Goal: Information Seeking & Learning: Learn about a topic

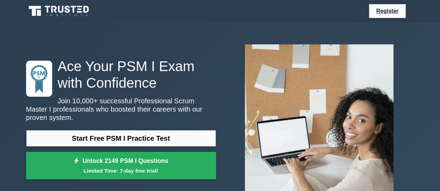
scroll to position [35, 0]
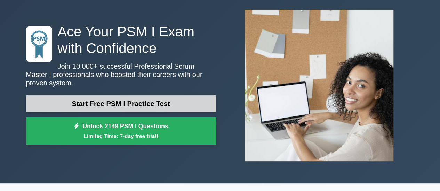
click at [141, 98] on link "Start Free PSM I Practice Test" at bounding box center [121, 104] width 190 height 17
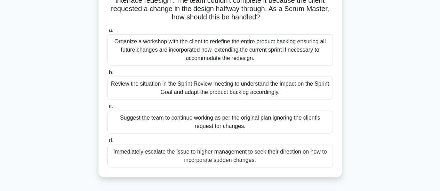
scroll to position [10, 0]
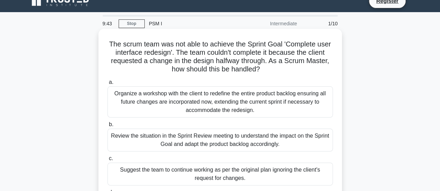
click at [200, 97] on div "Organize a workshop with the client to redefine the entire product backlog ensu…" at bounding box center [219, 102] width 225 height 31
click at [107, 85] on input "a. Organize a workshop with the client to redefine the entire product backlog e…" at bounding box center [107, 82] width 0 height 5
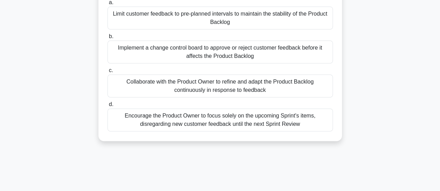
scroll to position [0, 0]
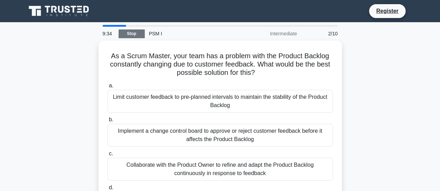
click at [131, 32] on link "Stop" at bounding box center [131, 34] width 26 height 9
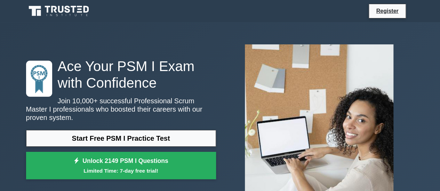
drag, startPoint x: 106, startPoint y: 132, endPoint x: 204, endPoint y: 43, distance: 132.3
click at [106, 132] on link "Start Free PSM I Practice Test" at bounding box center [121, 138] width 190 height 17
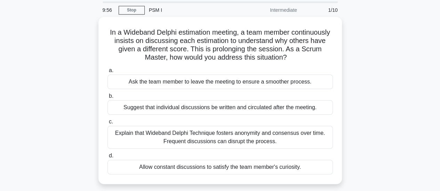
scroll to position [35, 0]
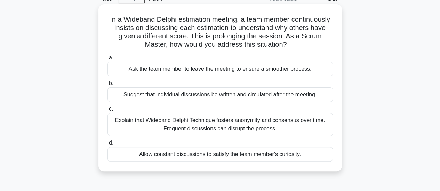
click at [247, 124] on div "Explain that Wideband Delphi Technique fosters anonymity and consensus over tim…" at bounding box center [219, 124] width 225 height 23
click at [107, 112] on input "c. Explain that Wideband Delphi Technique fosters anonymity and consensus over …" at bounding box center [107, 109] width 0 height 5
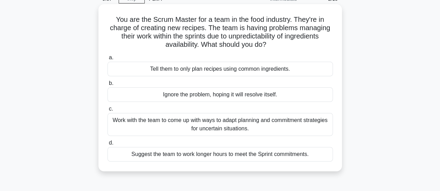
click at [251, 125] on div "Work with the team to come up with ways to adapt planning and commitment strate…" at bounding box center [219, 124] width 225 height 23
click at [107, 112] on input "c. Work with the team to come up with ways to adapt planning and commitment str…" at bounding box center [107, 109] width 0 height 5
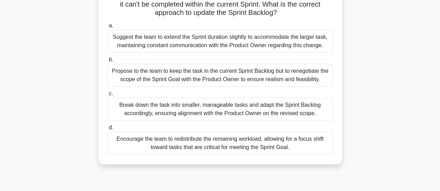
scroll to position [69, 0]
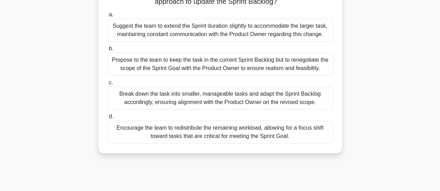
click at [203, 92] on div "Break down the task into smaller, manageable tasks and adapt the Sprint Backlog…" at bounding box center [219, 98] width 225 height 23
click at [107, 85] on input "c. Break down the task into smaller, manageable tasks and adapt the Sprint Back…" at bounding box center [107, 83] width 0 height 5
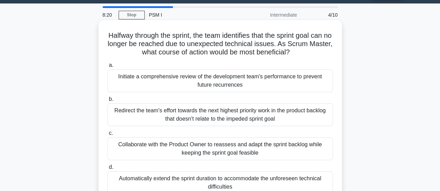
scroll to position [35, 0]
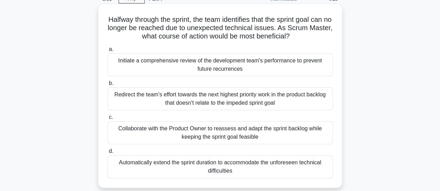
click at [225, 130] on div "Collaborate with the Product Owner to reassess and adapt the sprint backlog whi…" at bounding box center [219, 133] width 225 height 23
click at [107, 120] on input "c. Collaborate with the Product Owner to reassess and adapt the sprint backlog …" at bounding box center [107, 117] width 0 height 5
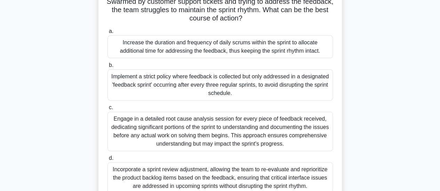
scroll to position [104, 0]
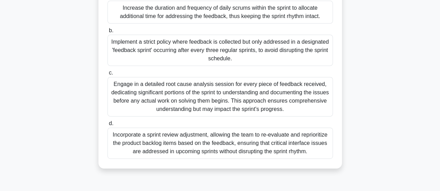
click at [199, 95] on div "Engage in a detailed root cause analysis session for every piece of feedback re…" at bounding box center [219, 97] width 225 height 40
click at [107, 75] on input "c. Engage in a detailed root cause analysis session for every piece of feedback…" at bounding box center [107, 73] width 0 height 5
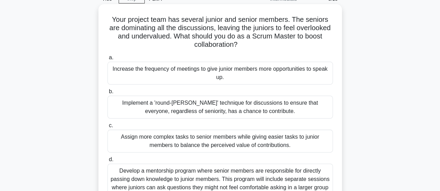
scroll to position [69, 0]
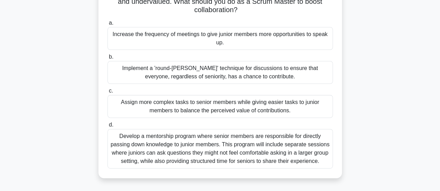
click at [192, 146] on div "Develop a mentorship program where senior members are responsible for directly …" at bounding box center [219, 149] width 225 height 40
click at [107, 128] on input "d. Develop a mentorship program where senior members are responsible for direct…" at bounding box center [107, 125] width 0 height 5
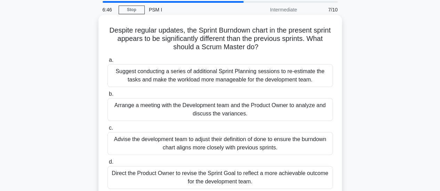
scroll to position [35, 0]
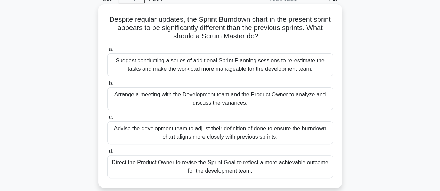
click at [238, 166] on div "Direct the Product Owner to revise the Sprint Goal to reflect a more achievable…" at bounding box center [219, 167] width 225 height 23
click at [107, 154] on input "d. Direct the Product Owner to revise the Sprint Goal to reflect a more achieva…" at bounding box center [107, 151] width 0 height 5
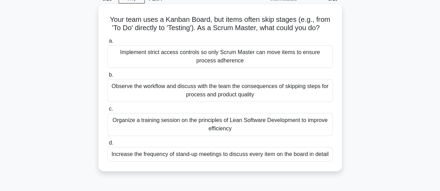
click at [215, 128] on div "Organize a training session on the principles of Lean Software Development to i…" at bounding box center [219, 124] width 225 height 23
click at [107, 112] on input "c. Organize a training session on the principles of Lean Software Development t…" at bounding box center [107, 109] width 0 height 5
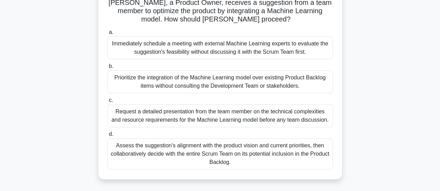
scroll to position [69, 0]
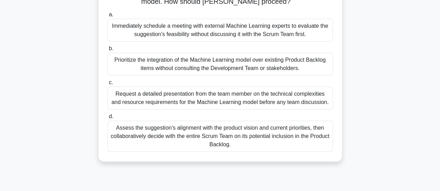
click at [172, 137] on div "Assess the suggestion's alignment with the product vision and current prioritie…" at bounding box center [219, 136] width 225 height 31
click at [107, 119] on input "d. Assess the suggestion's alignment with the product vision and current priori…" at bounding box center [107, 117] width 0 height 5
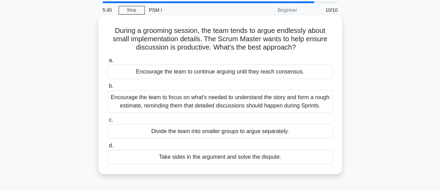
scroll to position [35, 0]
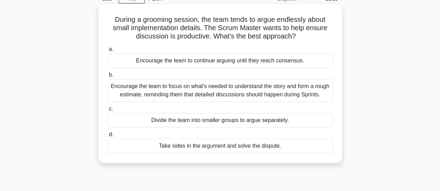
click at [206, 87] on div "Encourage the team to focus on what's needed to understand the story and form a…" at bounding box center [219, 90] width 225 height 23
click at [107, 77] on input "b. Encourage the team to focus on what's needed to understand the story and for…" at bounding box center [107, 75] width 0 height 5
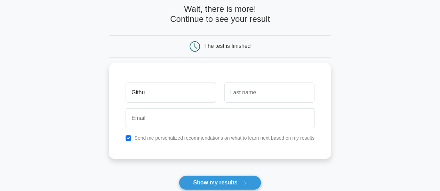
type input "Githu"
type input "G"
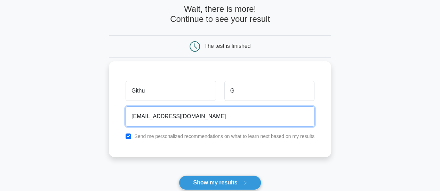
type input "[EMAIL_ADDRESS][DOMAIN_NAME]"
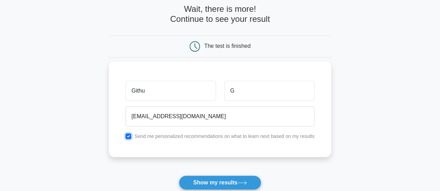
click at [131, 136] on input "checkbox" at bounding box center [128, 137] width 6 height 6
checkbox input "false"
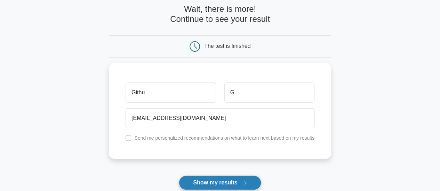
click at [211, 184] on button "Show my results" at bounding box center [220, 183] width 82 height 15
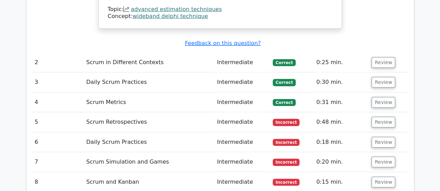
scroll to position [938, 0]
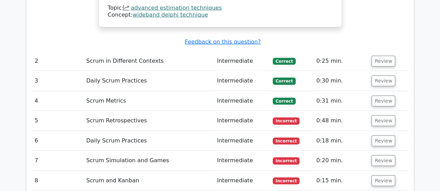
drag, startPoint x: 381, startPoint y: 67, endPoint x: 415, endPoint y: 69, distance: 34.1
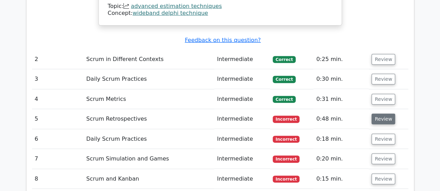
click at [377, 114] on button "Review" at bounding box center [383, 119] width 24 height 11
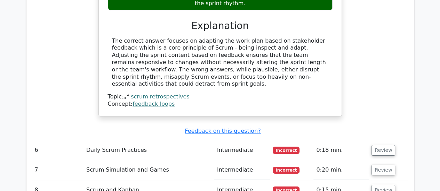
scroll to position [1286, 0]
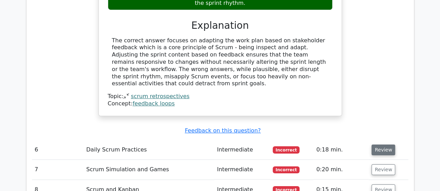
click at [376, 145] on button "Review" at bounding box center [383, 150] width 24 height 11
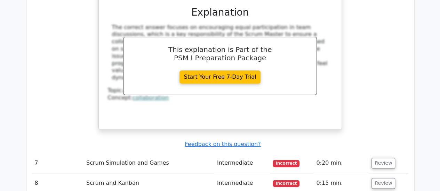
scroll to position [1668, 0]
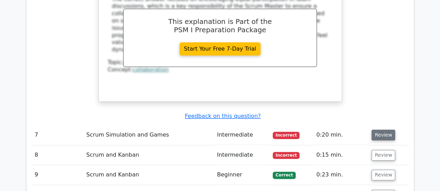
click at [384, 130] on button "Review" at bounding box center [383, 135] width 24 height 11
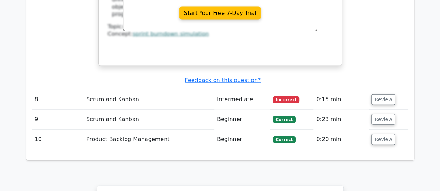
scroll to position [2015, 0]
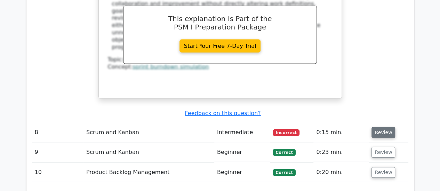
click at [381, 128] on button "Review" at bounding box center [383, 133] width 24 height 11
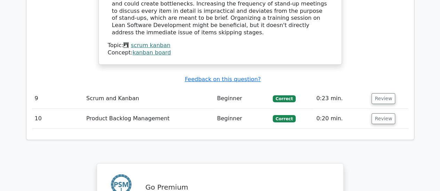
scroll to position [2467, 0]
